Goal: Task Accomplishment & Management: Manage account settings

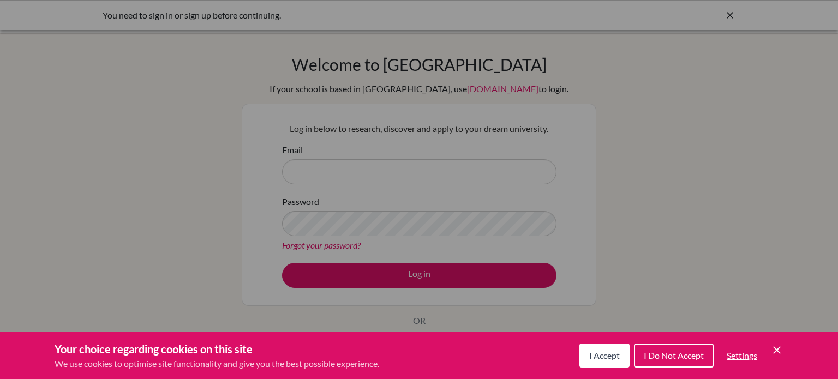
click at [778, 348] on icon "Save and close" at bounding box center [777, 350] width 8 height 8
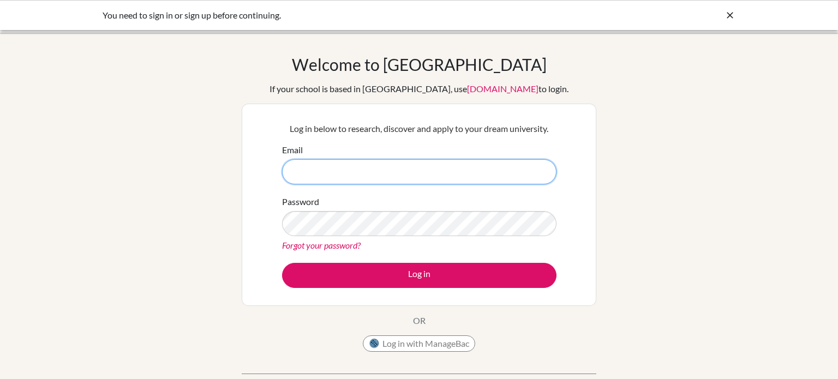
click at [450, 178] on input "Email" at bounding box center [419, 171] width 274 height 25
click at [731, 17] on icon at bounding box center [729, 15] width 11 height 11
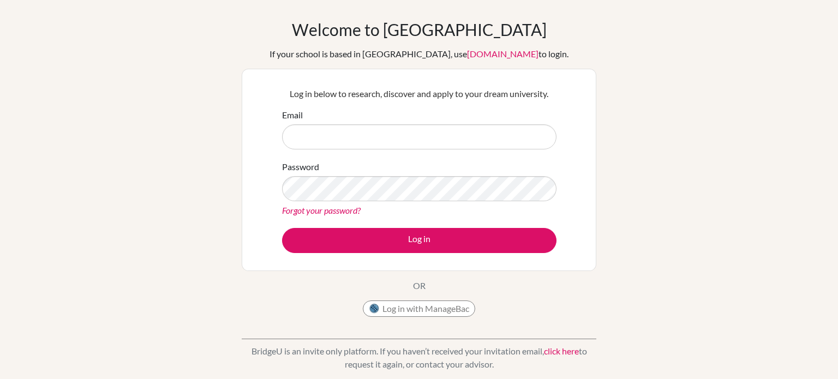
scroll to position [34, 0]
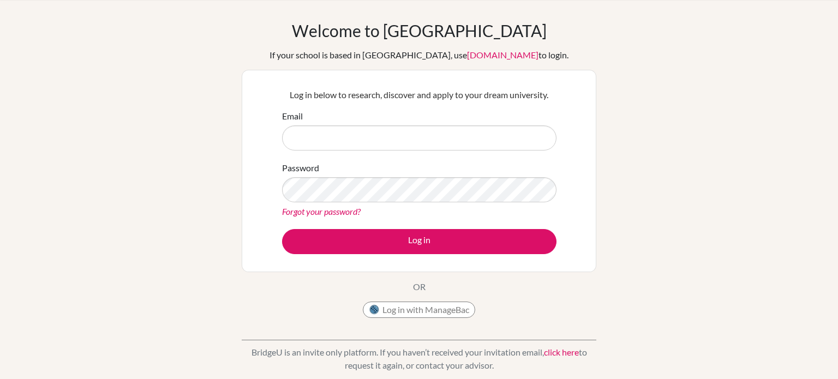
click at [303, 214] on link "Forgot your password?" at bounding box center [321, 211] width 79 height 10
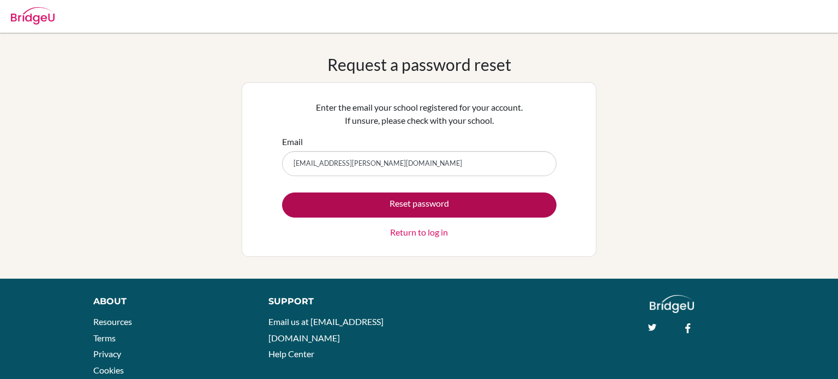
type input "[EMAIL_ADDRESS][PERSON_NAME][DOMAIN_NAME]"
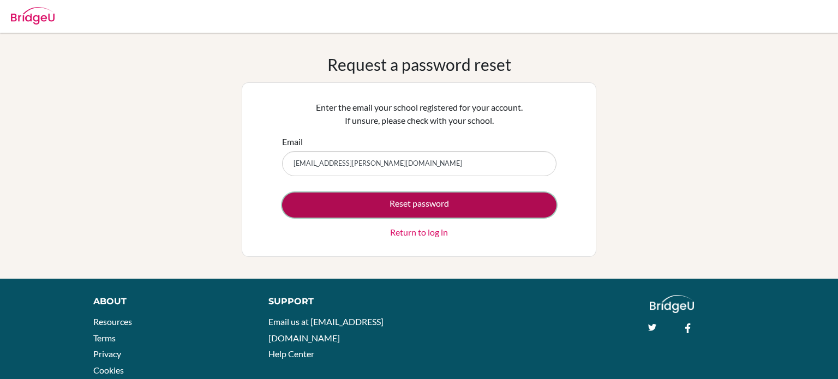
click at [480, 213] on button "Reset password" at bounding box center [419, 205] width 274 height 25
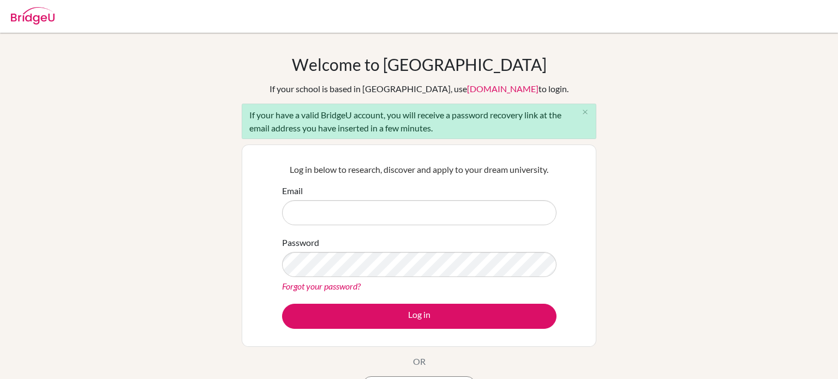
click at [465, 208] on input "Email" at bounding box center [419, 212] width 274 height 25
type input "tala.mohammad@summitschool.ae"
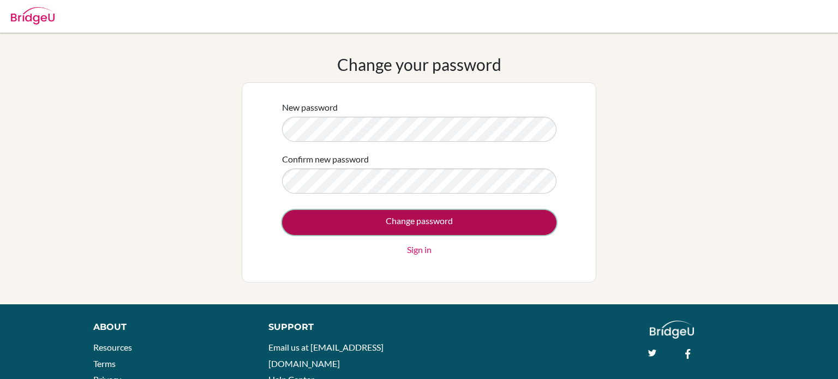
click at [371, 219] on input "Change password" at bounding box center [419, 222] width 274 height 25
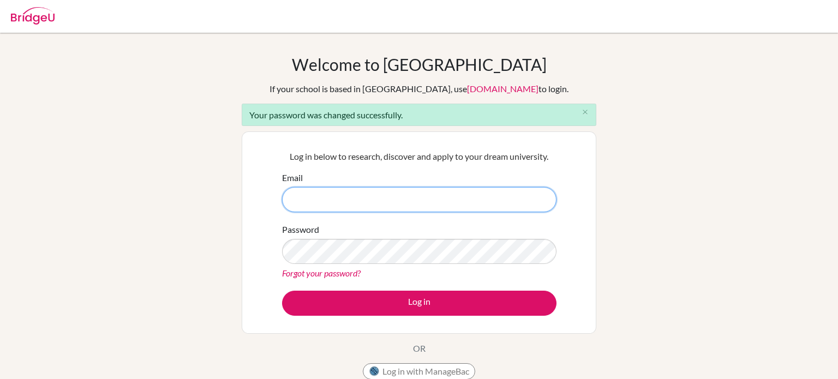
type input "[EMAIL_ADDRESS][PERSON_NAME][DOMAIN_NAME]"
click at [413, 290] on form "Email [EMAIL_ADDRESS][PERSON_NAME][DOMAIN_NAME] Password Forgot your password? …" at bounding box center [419, 243] width 274 height 145
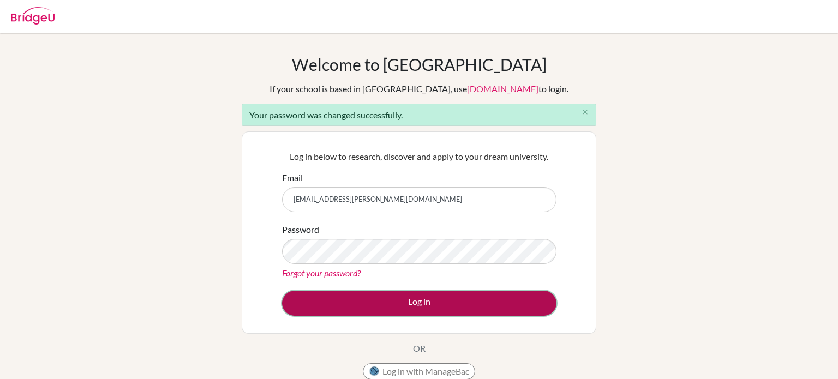
click at [418, 298] on button "Log in" at bounding box center [419, 303] width 274 height 25
